Goal: Transaction & Acquisition: Book appointment/travel/reservation

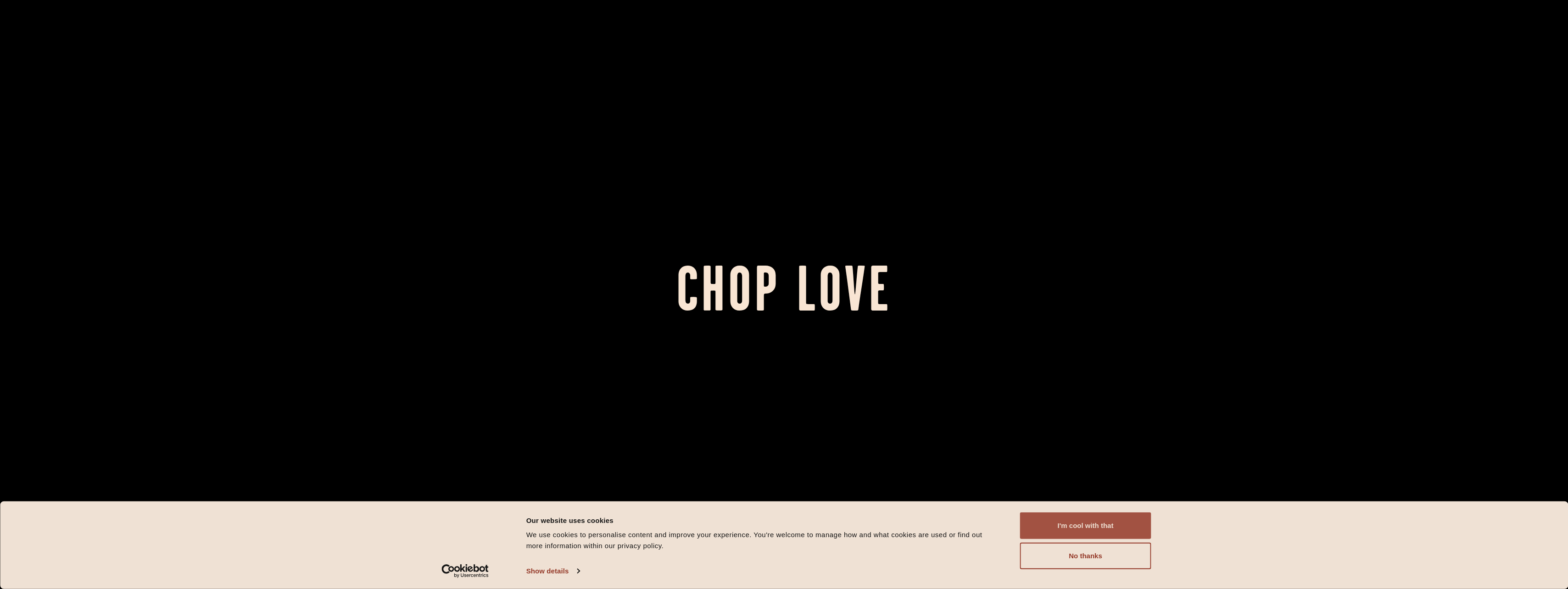
click at [1084, 523] on button "I'm cool with that" at bounding box center [1085, 526] width 131 height 27
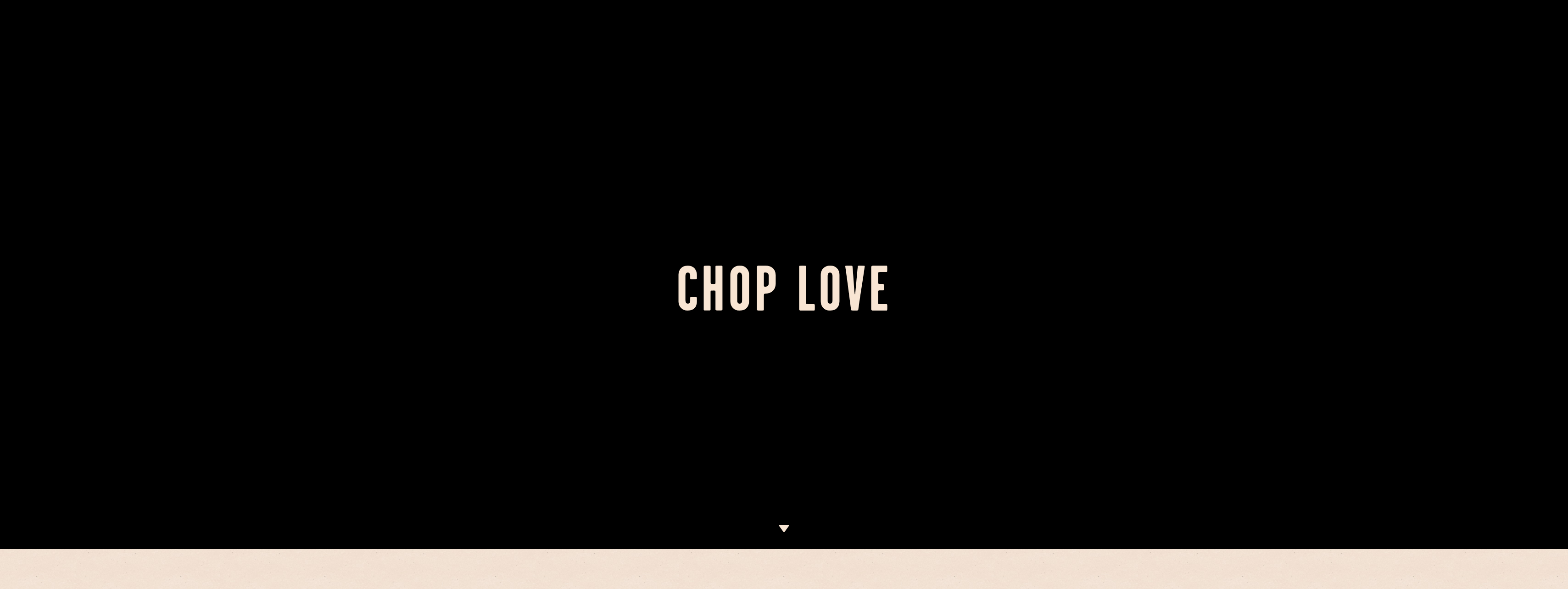
scroll to position [184, 0]
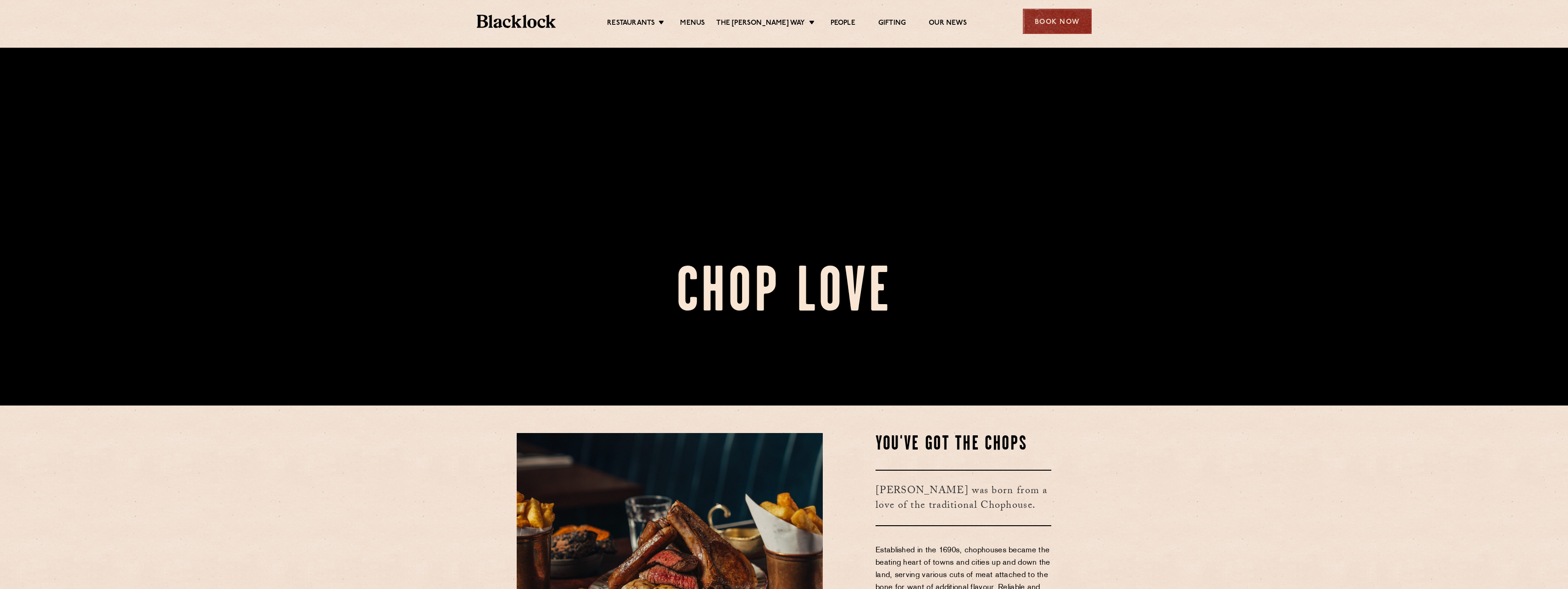
click at [1073, 21] on div "Book Now" at bounding box center [1057, 21] width 69 height 25
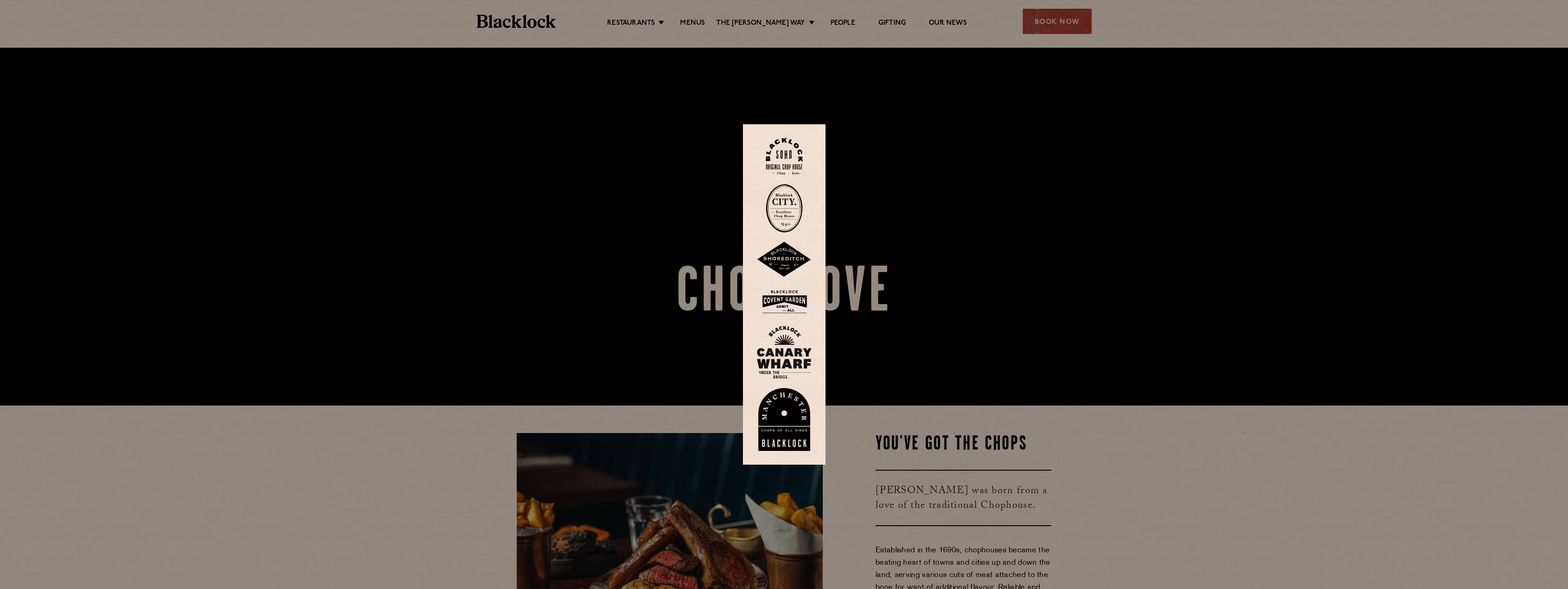
click at [787, 147] on img at bounding box center [784, 157] width 37 height 37
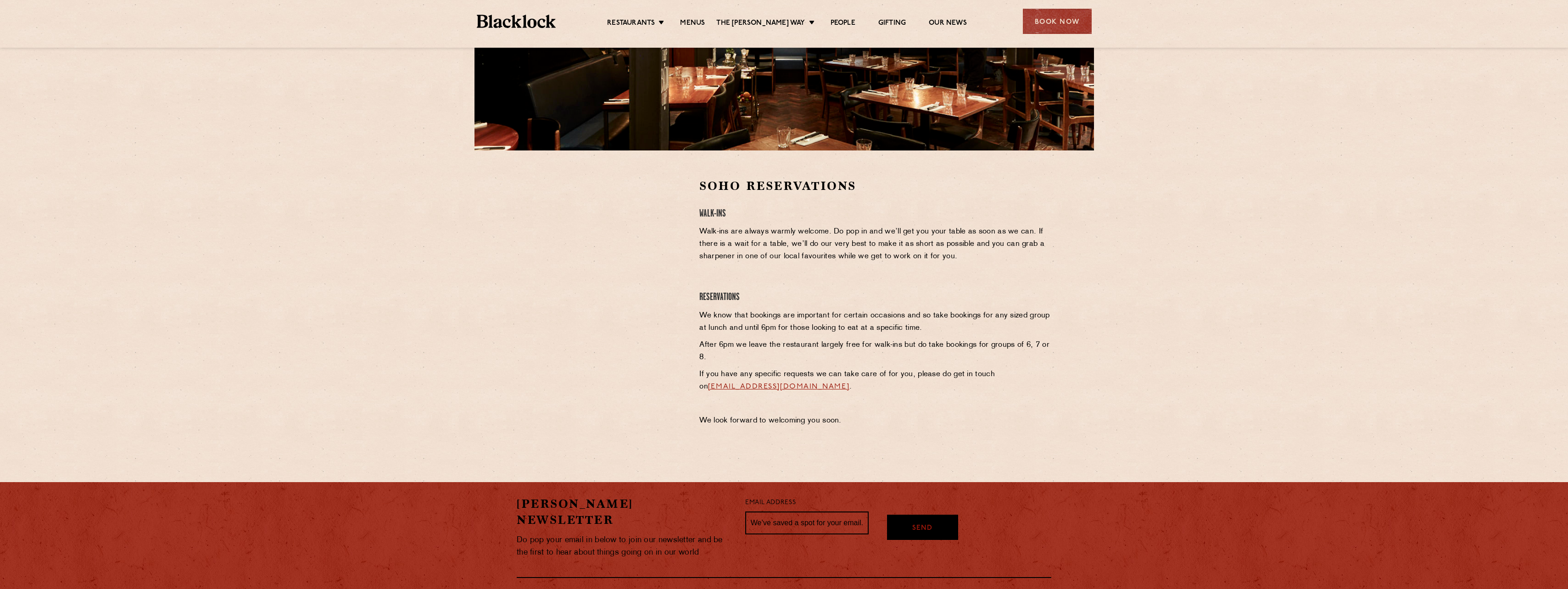
scroll to position [184, 0]
